Goal: Information Seeking & Learning: Learn about a topic

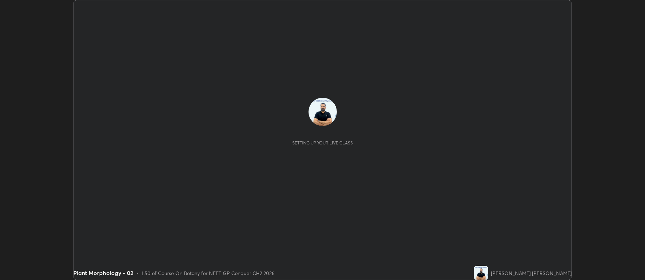
scroll to position [280, 645]
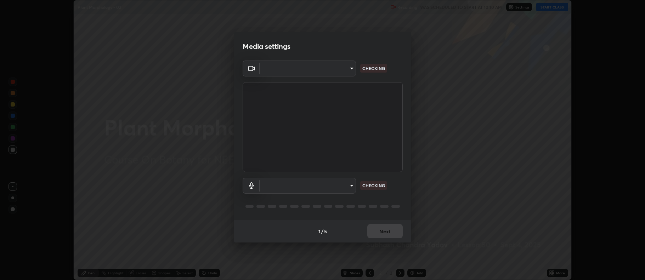
type input "5db75064d966c38022f0861f891c2b2deb8a9bf9a9a5a4ce251b0e0f2e365e36"
type input "default"
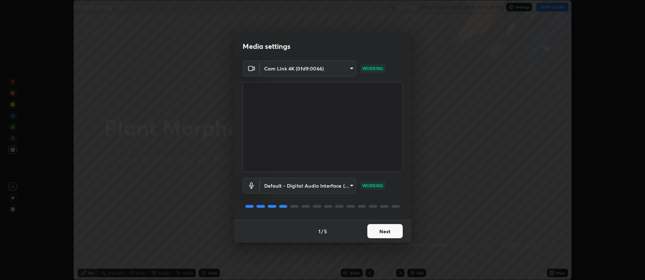
click at [385, 231] on button "Next" at bounding box center [385, 231] width 35 height 14
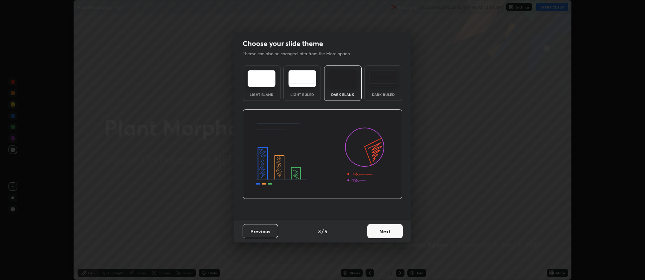
click at [390, 231] on button "Next" at bounding box center [385, 231] width 35 height 14
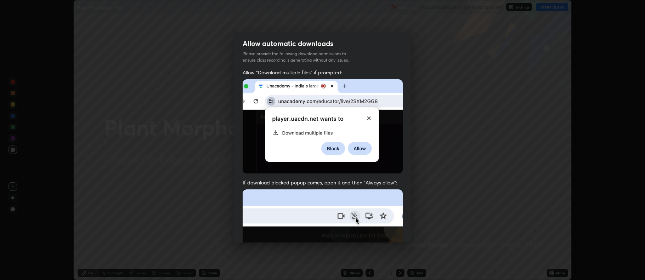
click at [393, 235] on img at bounding box center [323, 267] width 160 height 155
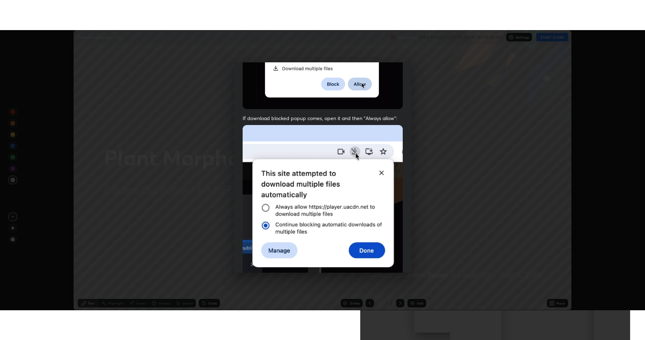
scroll to position [144, 0]
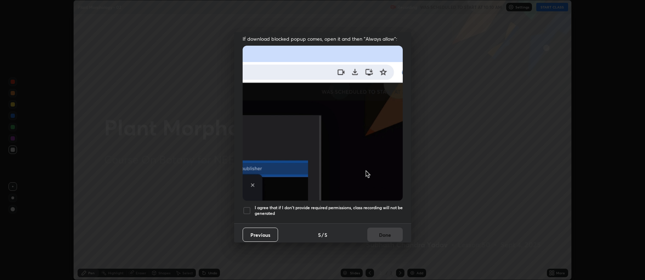
click at [246, 207] on div at bounding box center [247, 211] width 9 height 9
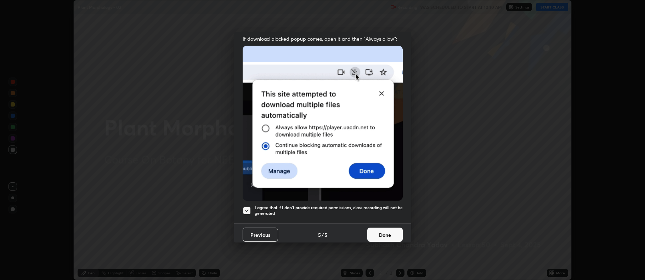
click at [378, 234] on button "Done" at bounding box center [385, 235] width 35 height 14
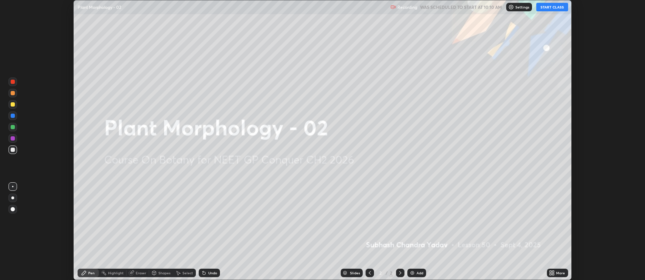
click at [551, 9] on button "START CLASS" at bounding box center [553, 7] width 32 height 9
click at [553, 274] on icon at bounding box center [552, 273] width 6 height 6
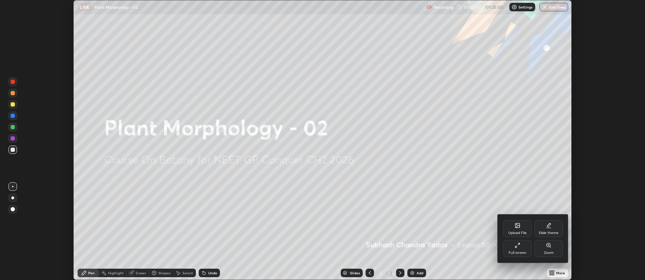
click at [517, 248] on icon at bounding box center [516, 246] width 1 height 1
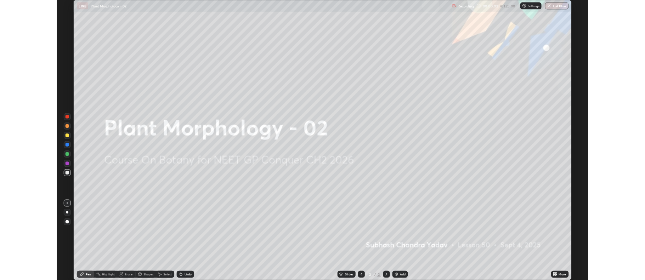
scroll to position [340, 645]
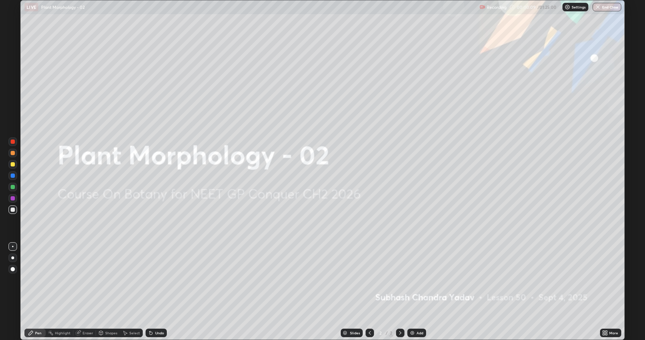
click at [410, 280] on img at bounding box center [413, 333] width 6 height 6
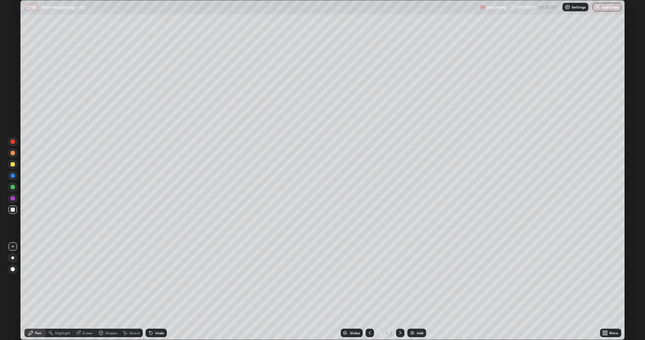
click at [13, 165] on div at bounding box center [13, 164] width 4 height 4
click at [83, 280] on div "Eraser" at bounding box center [88, 333] width 11 height 4
click at [35, 280] on div "Pen" at bounding box center [38, 333] width 6 height 4
click at [13, 187] on div at bounding box center [13, 187] width 4 height 4
click at [89, 280] on div "Eraser" at bounding box center [88, 333] width 11 height 4
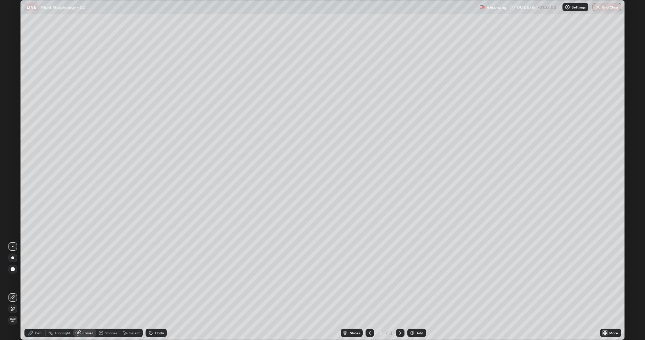
click at [41, 280] on div "Pen" at bounding box center [34, 333] width 21 height 9
click at [15, 211] on div at bounding box center [13, 210] width 9 height 9
click at [12, 164] on div at bounding box center [13, 164] width 4 height 4
click at [411, 280] on img at bounding box center [413, 333] width 6 height 6
click at [13, 189] on div at bounding box center [13, 187] width 4 height 4
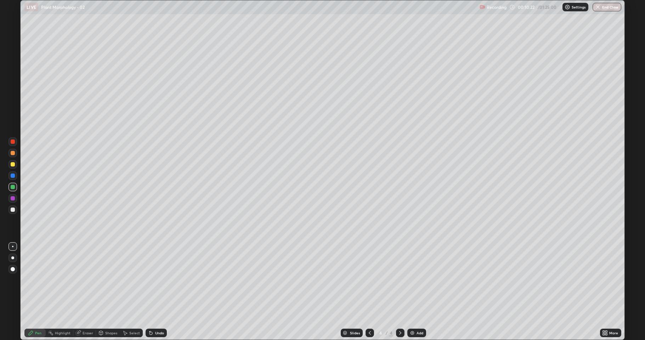
click at [11, 209] on div at bounding box center [13, 210] width 4 height 4
click at [11, 197] on div at bounding box center [13, 198] width 4 height 4
click at [13, 153] on div at bounding box center [13, 153] width 4 height 4
click at [11, 197] on div at bounding box center [13, 198] width 4 height 4
click at [411, 280] on img at bounding box center [413, 333] width 6 height 6
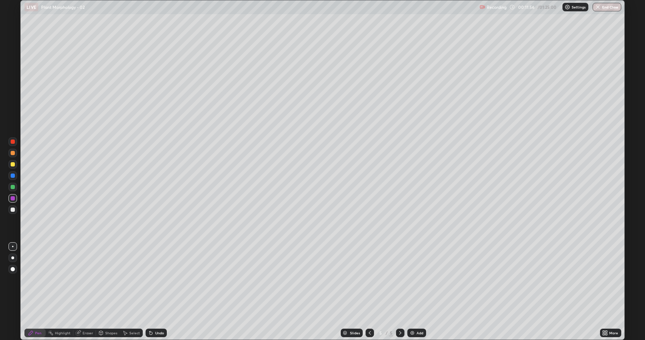
click at [13, 164] on div at bounding box center [13, 164] width 4 height 4
click at [91, 280] on div "Eraser" at bounding box center [88, 333] width 11 height 4
click at [41, 280] on div "Pen" at bounding box center [34, 333] width 21 height 9
click at [12, 187] on div at bounding box center [13, 187] width 4 height 4
click at [84, 280] on div "Eraser" at bounding box center [88, 333] width 11 height 4
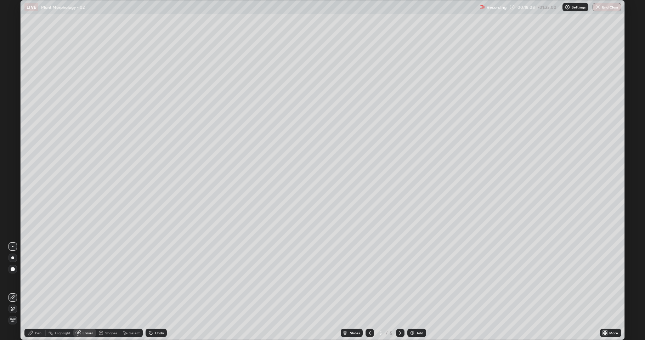
click at [411, 280] on img at bounding box center [413, 333] width 6 height 6
click at [37, 280] on div "Pen" at bounding box center [34, 333] width 21 height 9
click at [13, 155] on div at bounding box center [13, 153] width 4 height 4
click at [13, 163] on div at bounding box center [13, 164] width 4 height 4
click at [11, 187] on div at bounding box center [13, 187] width 4 height 4
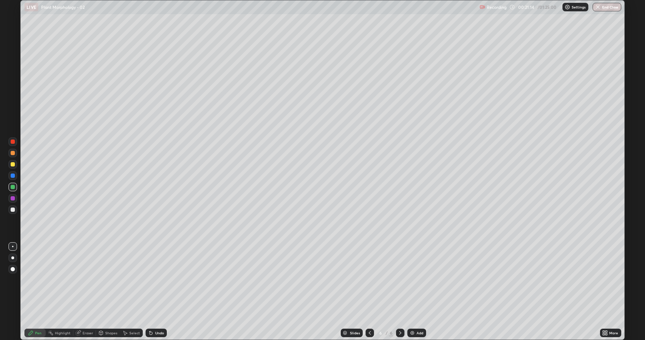
click at [12, 152] on div at bounding box center [13, 153] width 4 height 4
click at [10, 164] on div at bounding box center [13, 164] width 9 height 9
click at [89, 280] on div "Eraser" at bounding box center [88, 333] width 11 height 4
click at [41, 280] on div "Pen" at bounding box center [38, 333] width 6 height 4
click at [410, 280] on img at bounding box center [413, 333] width 6 height 6
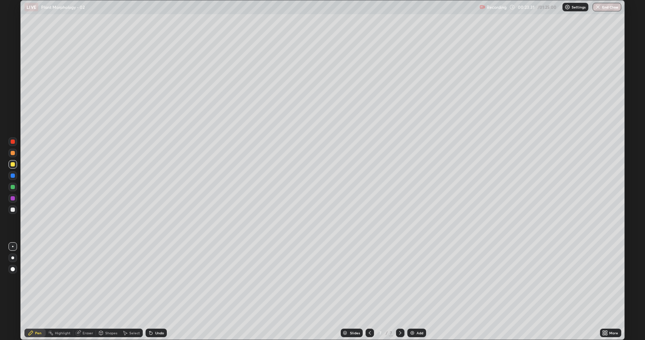
click at [12, 187] on div at bounding box center [13, 187] width 4 height 4
click at [12, 142] on div at bounding box center [13, 142] width 4 height 4
click at [10, 187] on div at bounding box center [13, 187] width 9 height 9
click at [12, 166] on div at bounding box center [13, 164] width 4 height 4
click at [11, 210] on div at bounding box center [13, 210] width 4 height 4
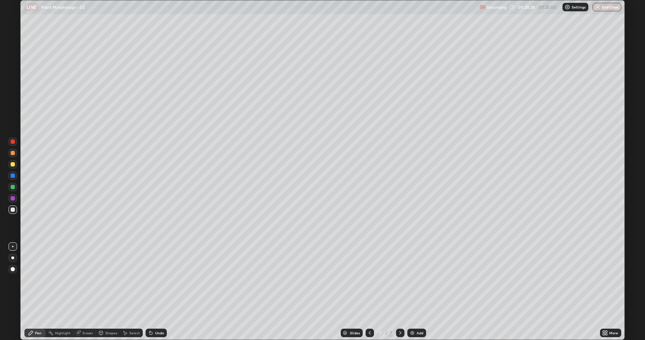
click at [12, 210] on div at bounding box center [13, 210] width 4 height 4
click at [11, 187] on div at bounding box center [13, 187] width 4 height 4
click at [87, 280] on div "Eraser" at bounding box center [88, 333] width 11 height 4
click at [39, 280] on div "Pen" at bounding box center [38, 333] width 6 height 4
click at [12, 164] on div at bounding box center [13, 164] width 4 height 4
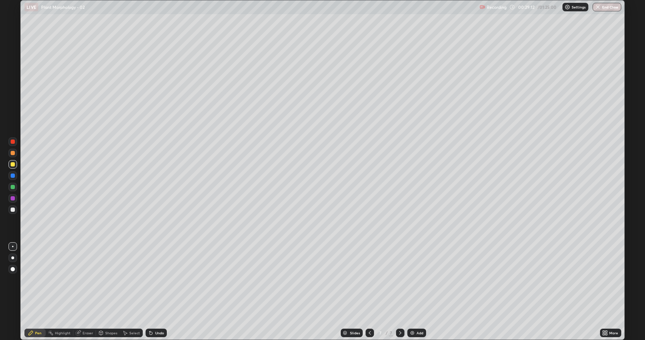
click at [13, 210] on div at bounding box center [13, 210] width 4 height 4
click at [13, 165] on div at bounding box center [13, 164] width 4 height 4
click at [13, 188] on div at bounding box center [13, 187] width 4 height 4
click at [14, 188] on div at bounding box center [13, 187] width 4 height 4
click at [13, 212] on div at bounding box center [13, 210] width 9 height 9
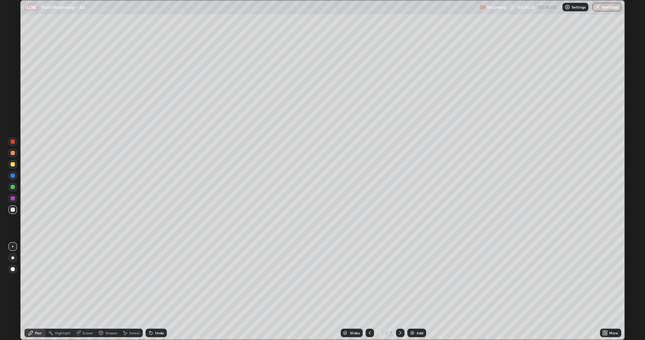
click at [15, 185] on div at bounding box center [13, 187] width 9 height 9
click at [11, 162] on div at bounding box center [13, 164] width 4 height 4
click at [411, 280] on img at bounding box center [413, 333] width 6 height 6
click at [14, 164] on div at bounding box center [13, 164] width 4 height 4
click at [413, 280] on img at bounding box center [413, 333] width 6 height 6
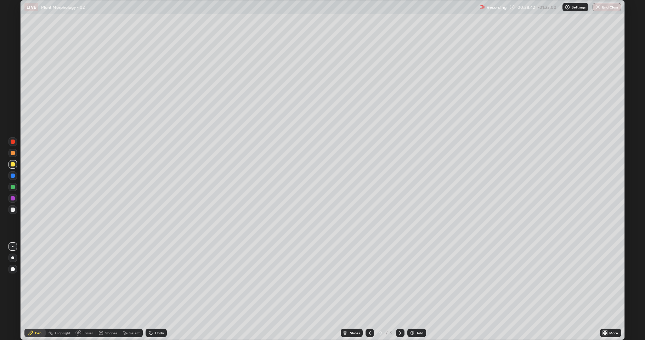
click at [11, 189] on div at bounding box center [13, 187] width 4 height 4
click at [11, 209] on div at bounding box center [13, 210] width 4 height 4
click at [409, 280] on div "Add" at bounding box center [417, 333] width 19 height 9
click at [12, 165] on div at bounding box center [13, 164] width 4 height 4
click at [412, 280] on img at bounding box center [413, 333] width 6 height 6
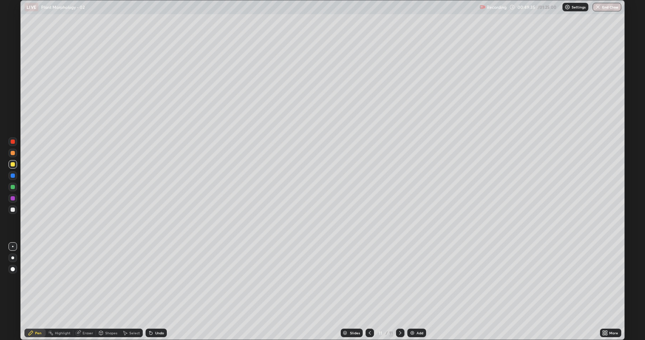
click at [13, 189] on div at bounding box center [13, 187] width 4 height 4
click at [13, 165] on div at bounding box center [13, 164] width 4 height 4
click at [12, 189] on div at bounding box center [13, 187] width 4 height 4
click at [11, 165] on div at bounding box center [13, 164] width 4 height 4
click at [86, 280] on div "Eraser" at bounding box center [88, 333] width 11 height 4
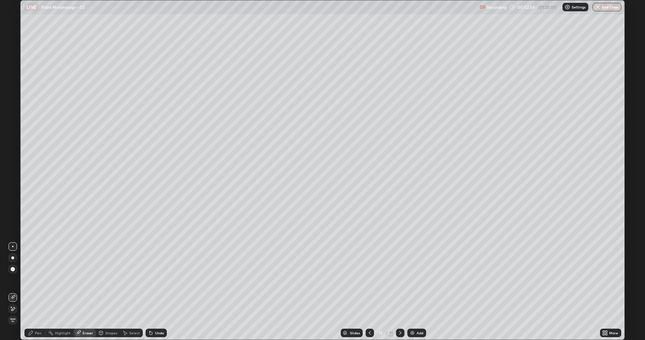
click at [39, 280] on div "Pen" at bounding box center [34, 333] width 21 height 9
click at [12, 155] on div at bounding box center [13, 153] width 4 height 4
click at [13, 270] on div at bounding box center [13, 269] width 4 height 4
click at [13, 268] on div at bounding box center [13, 269] width 4 height 4
click at [12, 208] on div at bounding box center [13, 210] width 4 height 4
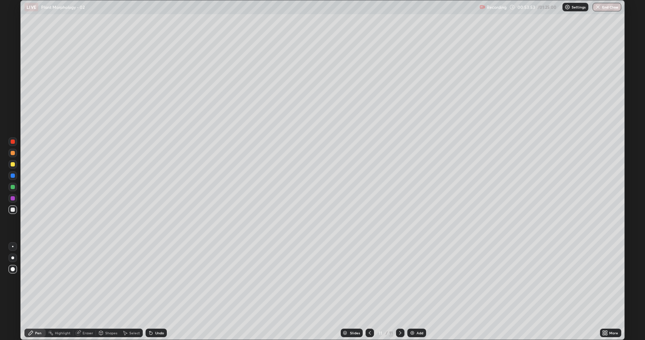
click at [12, 246] on div at bounding box center [12, 246] width 1 height 1
click at [411, 280] on img at bounding box center [413, 333] width 6 height 6
click at [12, 187] on div at bounding box center [13, 187] width 4 height 4
click at [13, 164] on div at bounding box center [13, 164] width 4 height 4
click at [13, 200] on div at bounding box center [13, 198] width 4 height 4
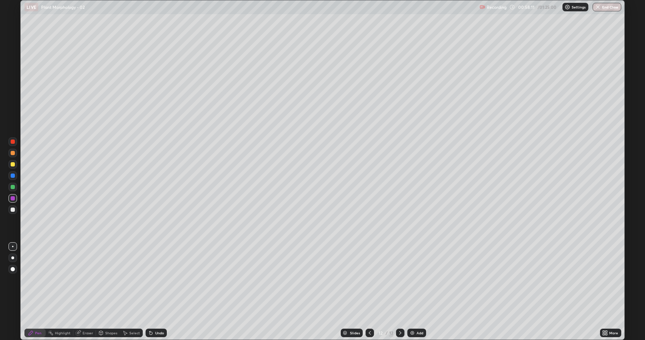
click at [12, 208] on div at bounding box center [13, 210] width 4 height 4
click at [83, 280] on div "Eraser" at bounding box center [88, 333] width 11 height 4
click at [37, 280] on div "Pen" at bounding box center [38, 333] width 6 height 4
click at [13, 211] on div at bounding box center [13, 210] width 4 height 4
click at [10, 189] on div at bounding box center [13, 187] width 9 height 9
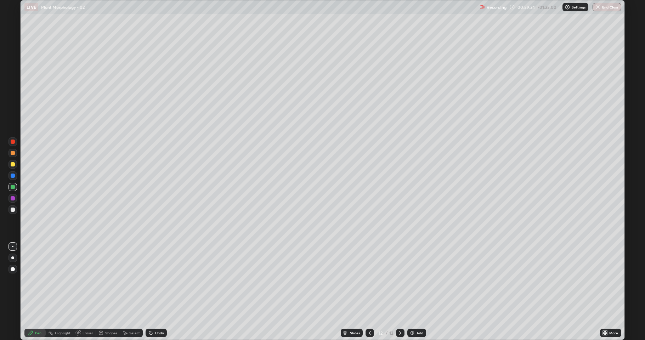
click at [14, 163] on div at bounding box center [13, 164] width 4 height 4
click at [411, 280] on img at bounding box center [413, 333] width 6 height 6
click at [12, 188] on div at bounding box center [13, 187] width 4 height 4
click at [11, 212] on div at bounding box center [13, 210] width 9 height 9
click at [17, 187] on div at bounding box center [12, 186] width 11 height 11
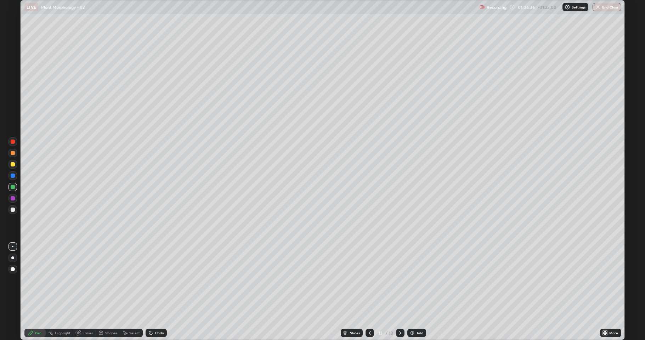
click at [88, 280] on div "Eraser" at bounding box center [84, 333] width 23 height 9
click at [34, 280] on div "Pen" at bounding box center [34, 333] width 21 height 9
click at [14, 210] on div at bounding box center [13, 210] width 4 height 4
click at [412, 280] on img at bounding box center [413, 333] width 6 height 6
click at [10, 166] on div at bounding box center [13, 164] width 9 height 9
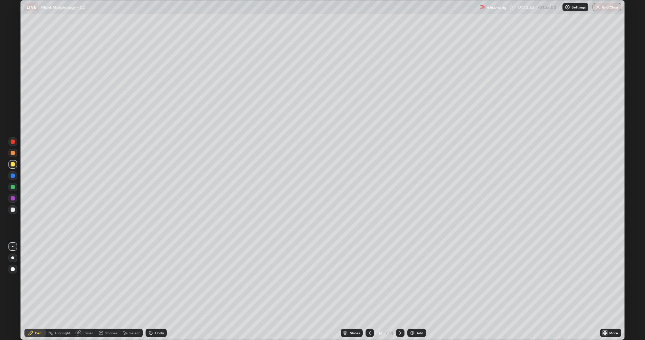
click at [13, 187] on div at bounding box center [13, 187] width 4 height 4
click at [12, 165] on div at bounding box center [13, 164] width 4 height 4
click at [85, 280] on div "Eraser" at bounding box center [84, 333] width 23 height 9
click at [11, 271] on div at bounding box center [13, 269] width 9 height 9
click at [39, 280] on div "Pen" at bounding box center [38, 333] width 6 height 4
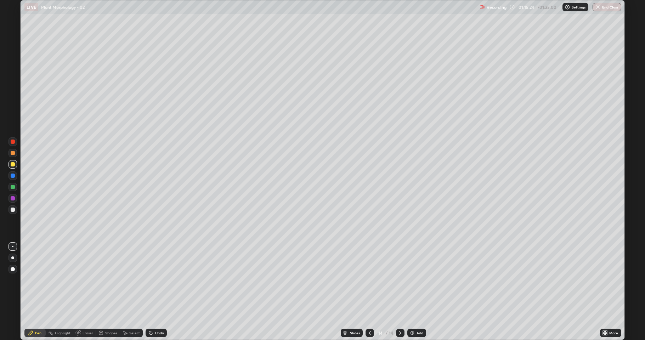
click at [12, 189] on div at bounding box center [13, 187] width 4 height 4
click at [13, 164] on div at bounding box center [13, 164] width 4 height 4
click at [603, 10] on button "End Class" at bounding box center [607, 7] width 29 height 9
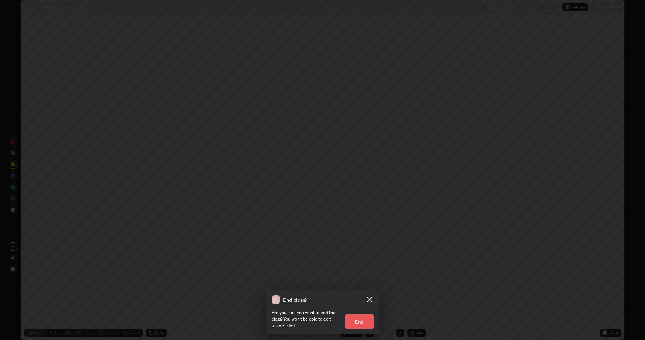
click at [365, 280] on button "End" at bounding box center [360, 322] width 28 height 14
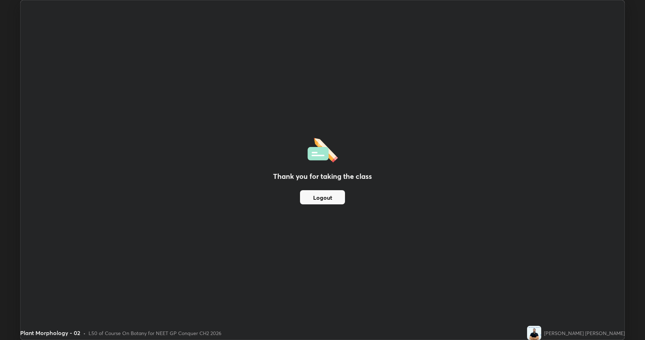
click at [355, 159] on div "Thank you for taking the class Logout" at bounding box center [323, 170] width 604 height 340
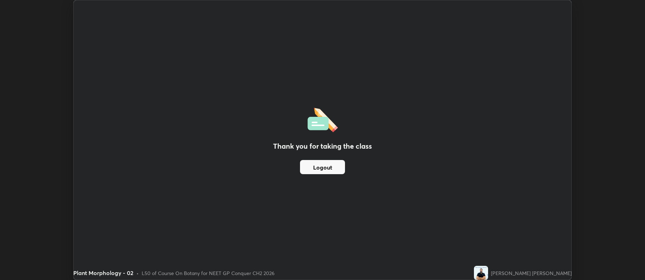
scroll to position [35161, 34796]
